Goal: Find contact information: Find contact information

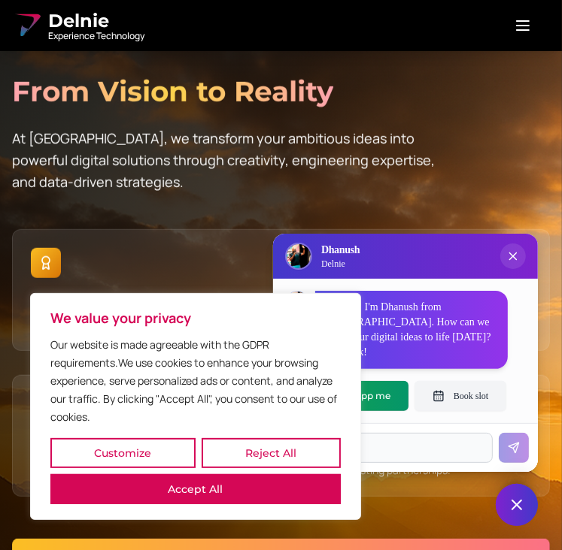
scroll to position [584, 0]
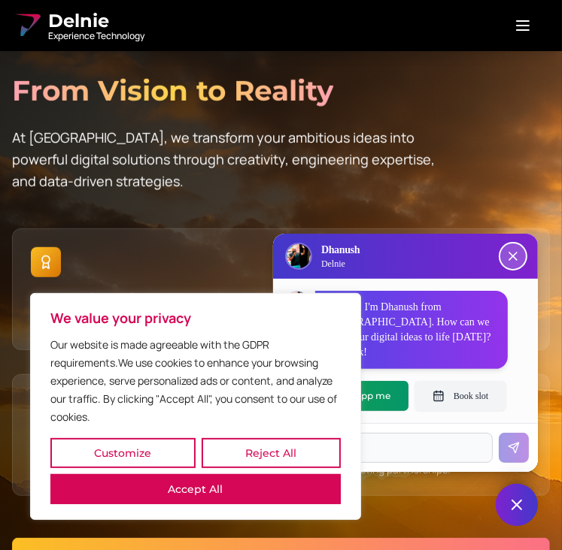
click at [513, 264] on icon "Close chat popup" at bounding box center [512, 256] width 15 height 15
click at [202, 469] on button "Reject All" at bounding box center [271, 453] width 139 height 30
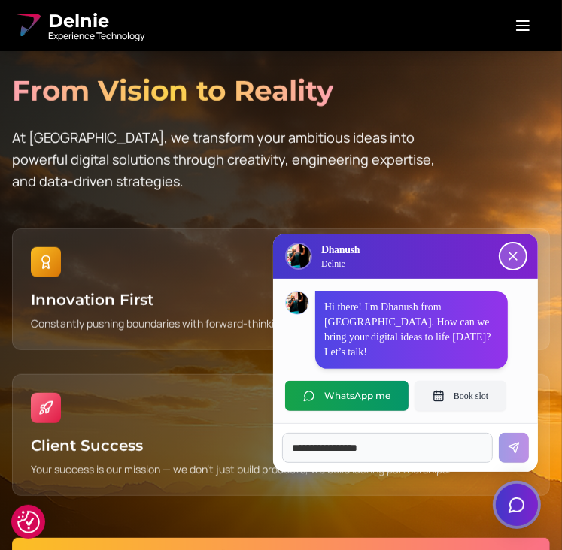
click at [508, 264] on icon "Close chat popup" at bounding box center [512, 256] width 15 height 15
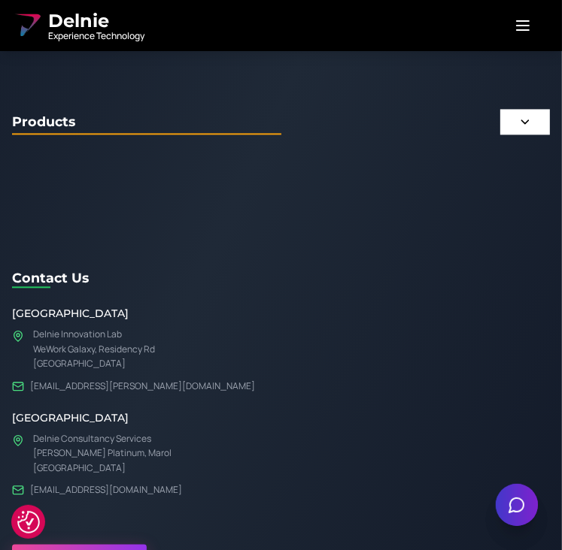
scroll to position [18431, 0]
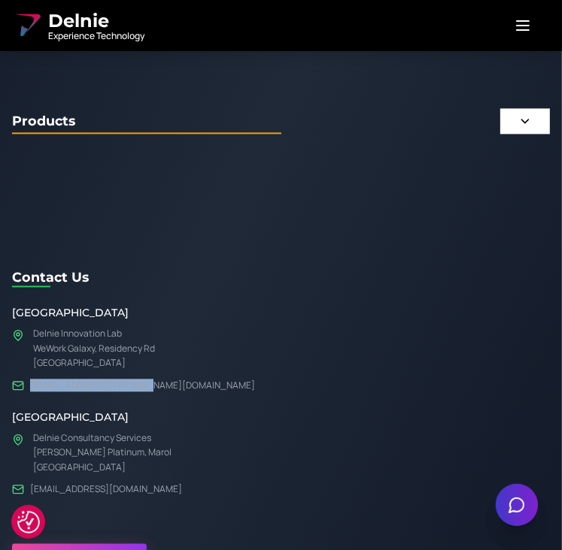
drag, startPoint x: 147, startPoint y: 309, endPoint x: 29, endPoint y: 301, distance: 118.4
click at [29, 305] on div "Bangalore Delnie Innovation Lab WeWork Galaxy, [GEOGRAPHIC_DATA] [EMAIL_ADDRESS…" at bounding box center [281, 348] width 538 height 86
copy link "[EMAIL_ADDRESS][PERSON_NAME][DOMAIN_NAME]"
click at [174, 326] on div "Bangalore Delnie Innovation Lab WeWork Galaxy, [GEOGRAPHIC_DATA] [EMAIL_ADDRESS…" at bounding box center [281, 400] width 538 height 190
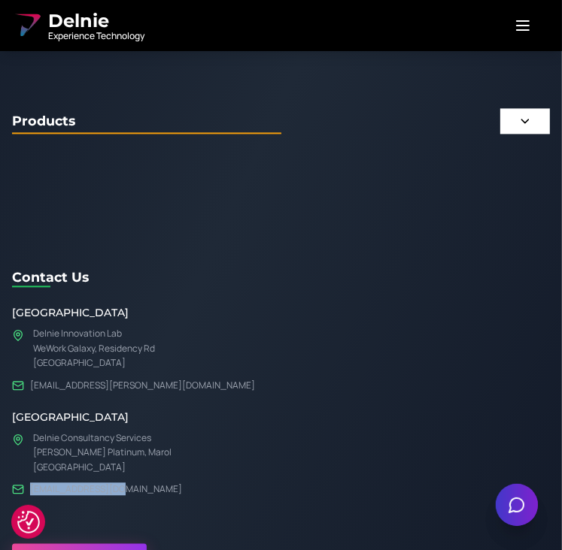
drag, startPoint x: 129, startPoint y: 411, endPoint x: 23, endPoint y: 405, distance: 105.4
click at [23, 407] on div "[GEOGRAPHIC_DATA] Delnie Consultancy Services [PERSON_NAME][GEOGRAPHIC_DATA] [E…" at bounding box center [281, 451] width 538 height 89
copy link "[EMAIL_ADDRESS][DOMAIN_NAME]"
